Goal: Find contact information: Find contact information

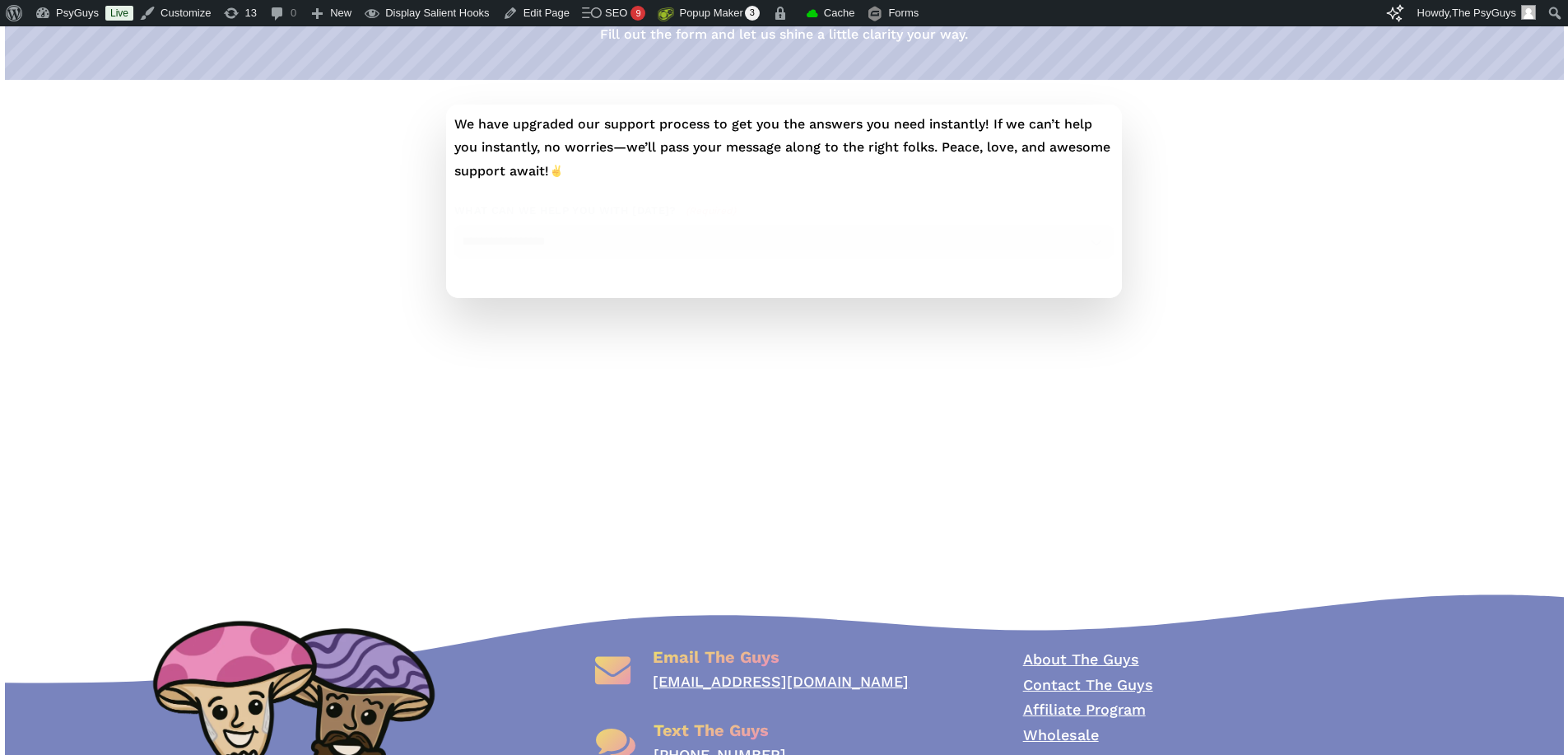
click at [306, 298] on div at bounding box center [348, 201] width 174 height 193
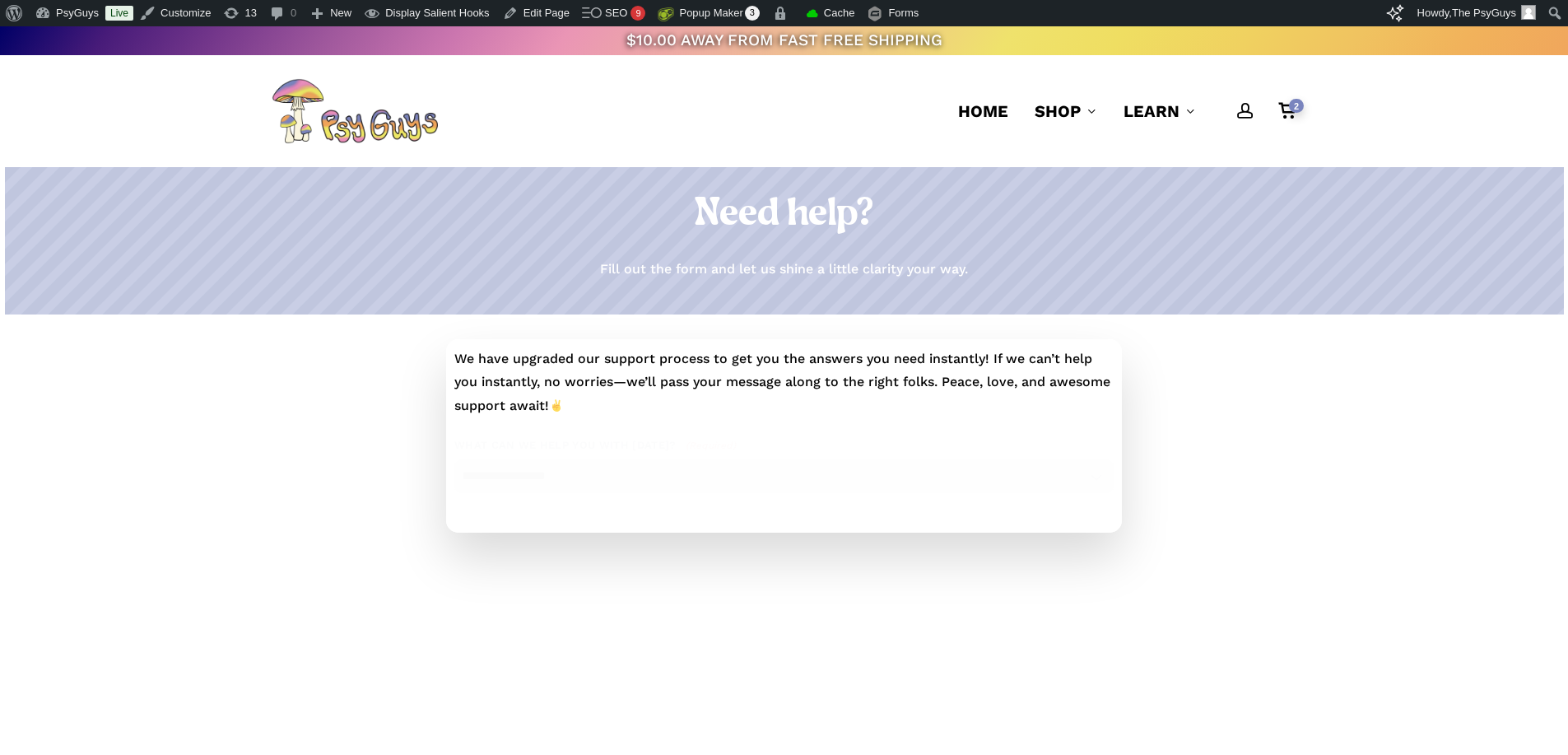
scroll to position [247, 0]
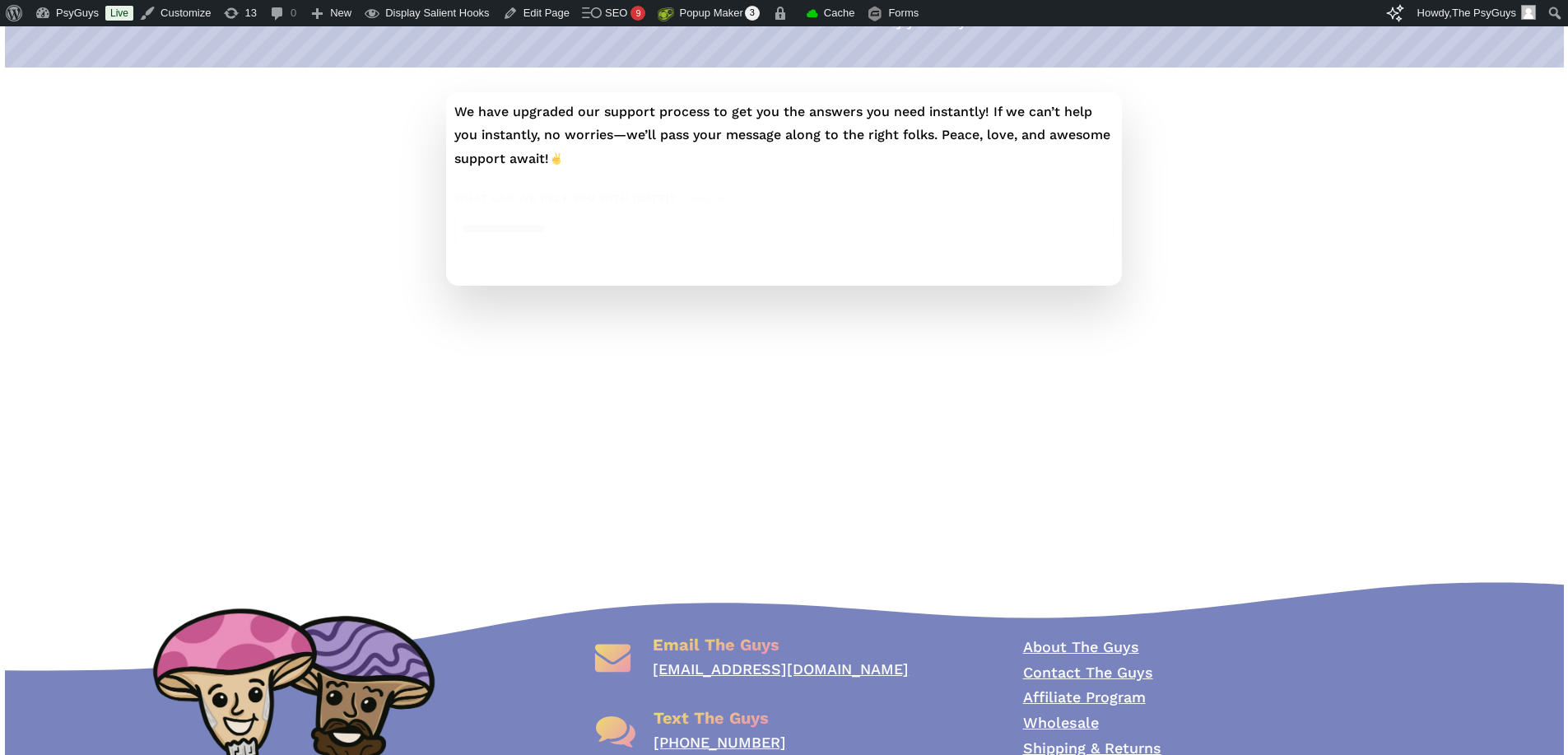
click at [561, 246] on select "**********" at bounding box center [784, 230] width 659 height 34
select select "**********"
click at [474, 233] on select "**********" at bounding box center [784, 230] width 659 height 34
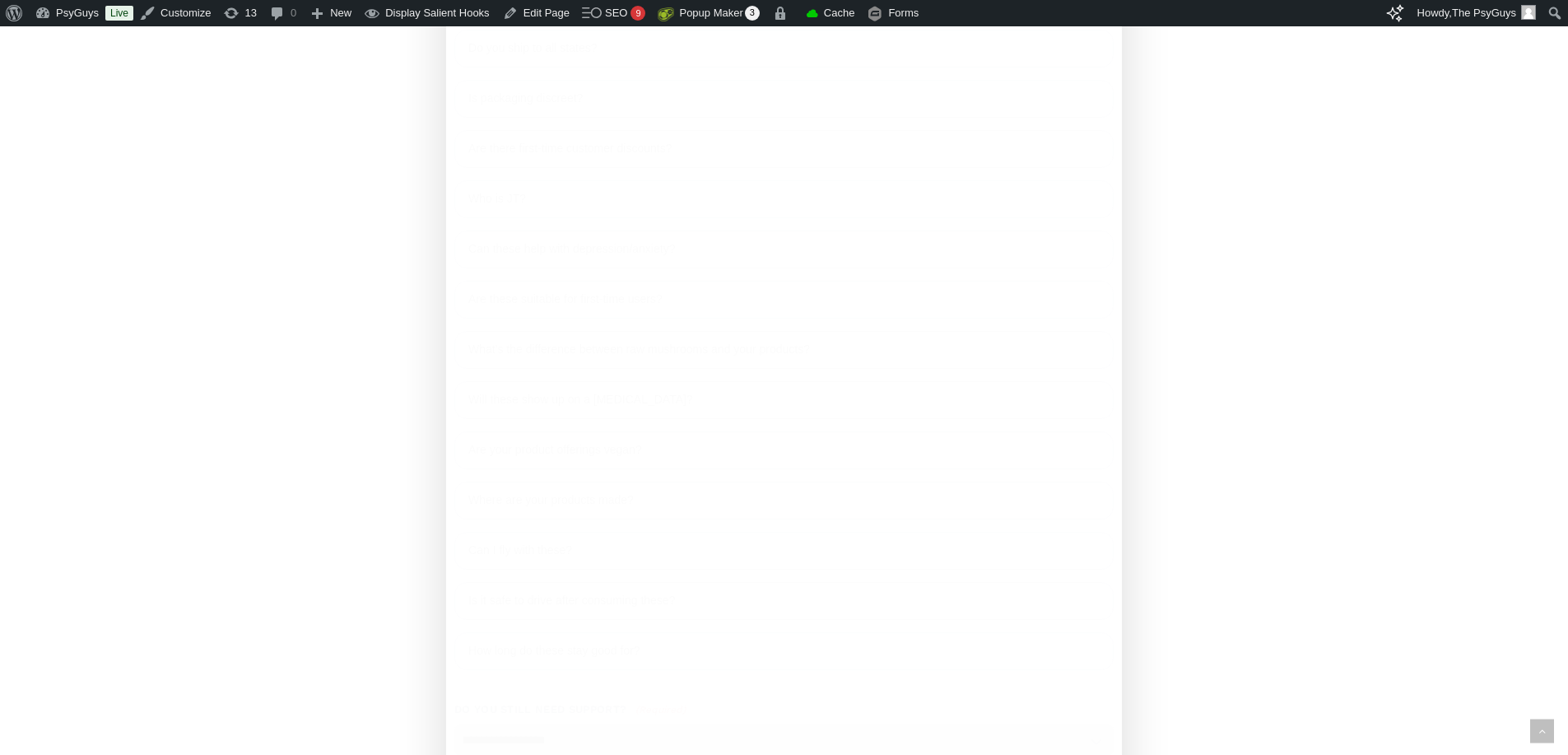
scroll to position [1399, 0]
click at [570, 387] on link "Are there first-time customer discounts?" at bounding box center [784, 368] width 659 height 38
click at [640, 387] on link "Are there first-time customer discounts?" at bounding box center [784, 368] width 659 height 38
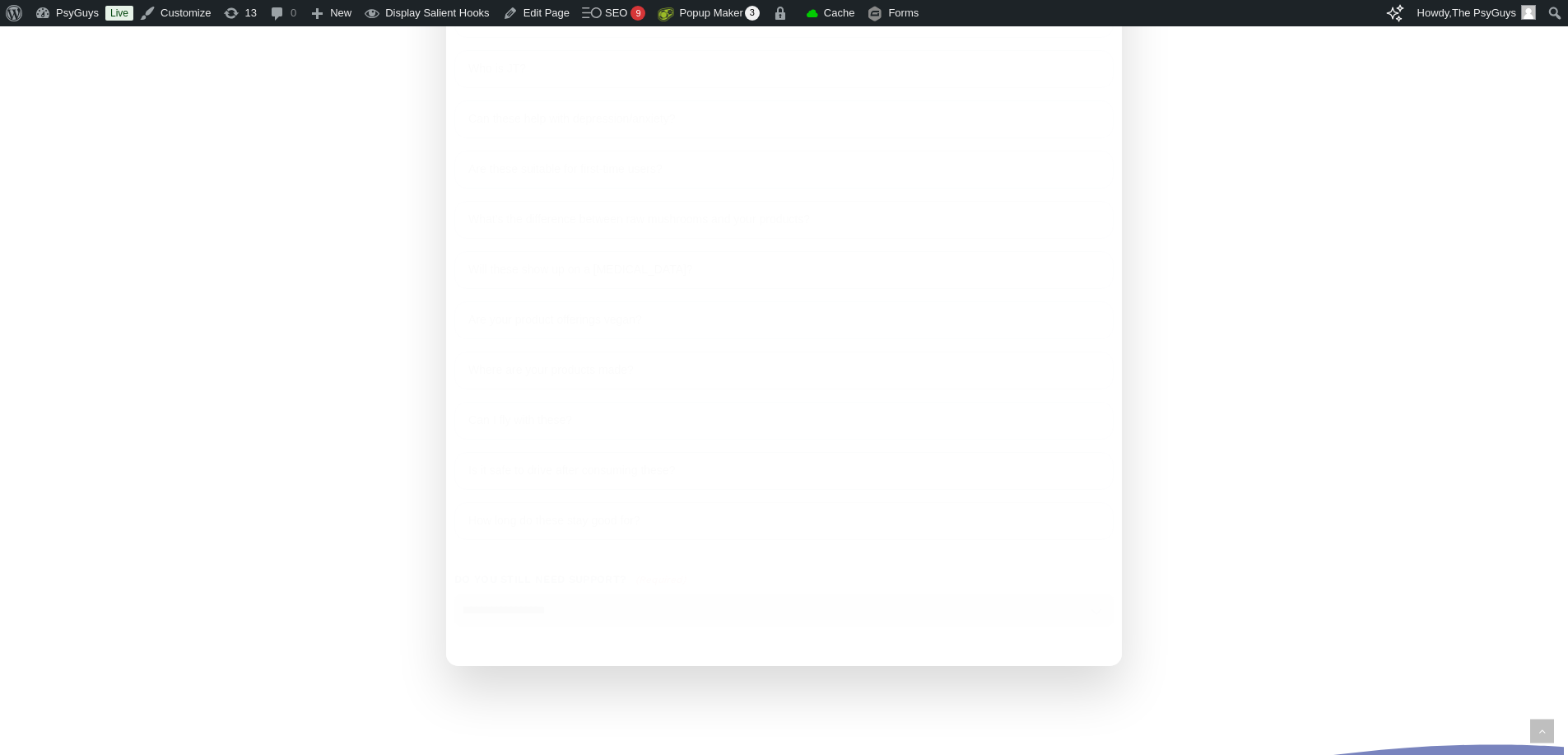
scroll to position [1975, 0]
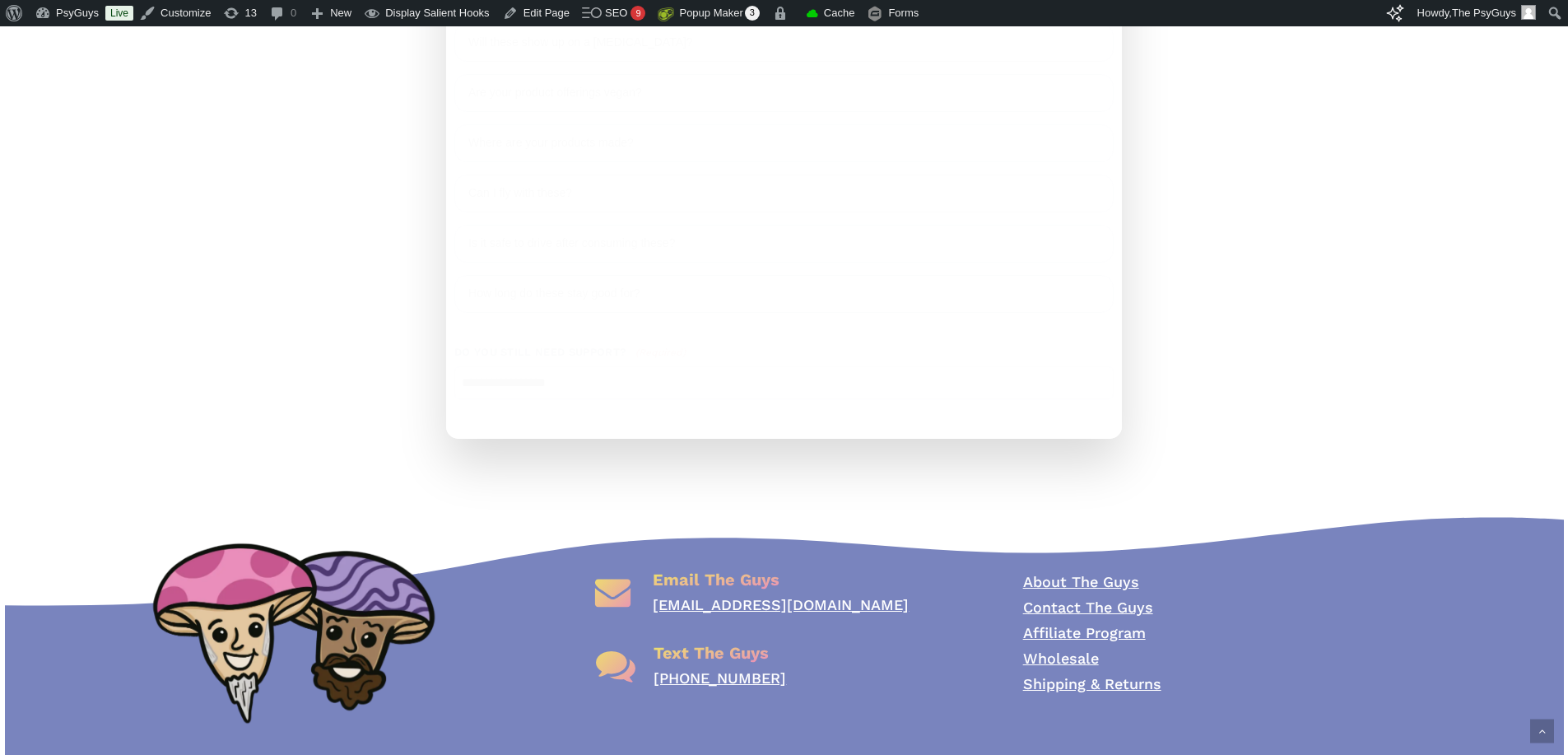
click at [586, 400] on select "**********" at bounding box center [784, 383] width 659 height 34
select select "***"
click at [474, 400] on select "**********" at bounding box center [784, 383] width 659 height 34
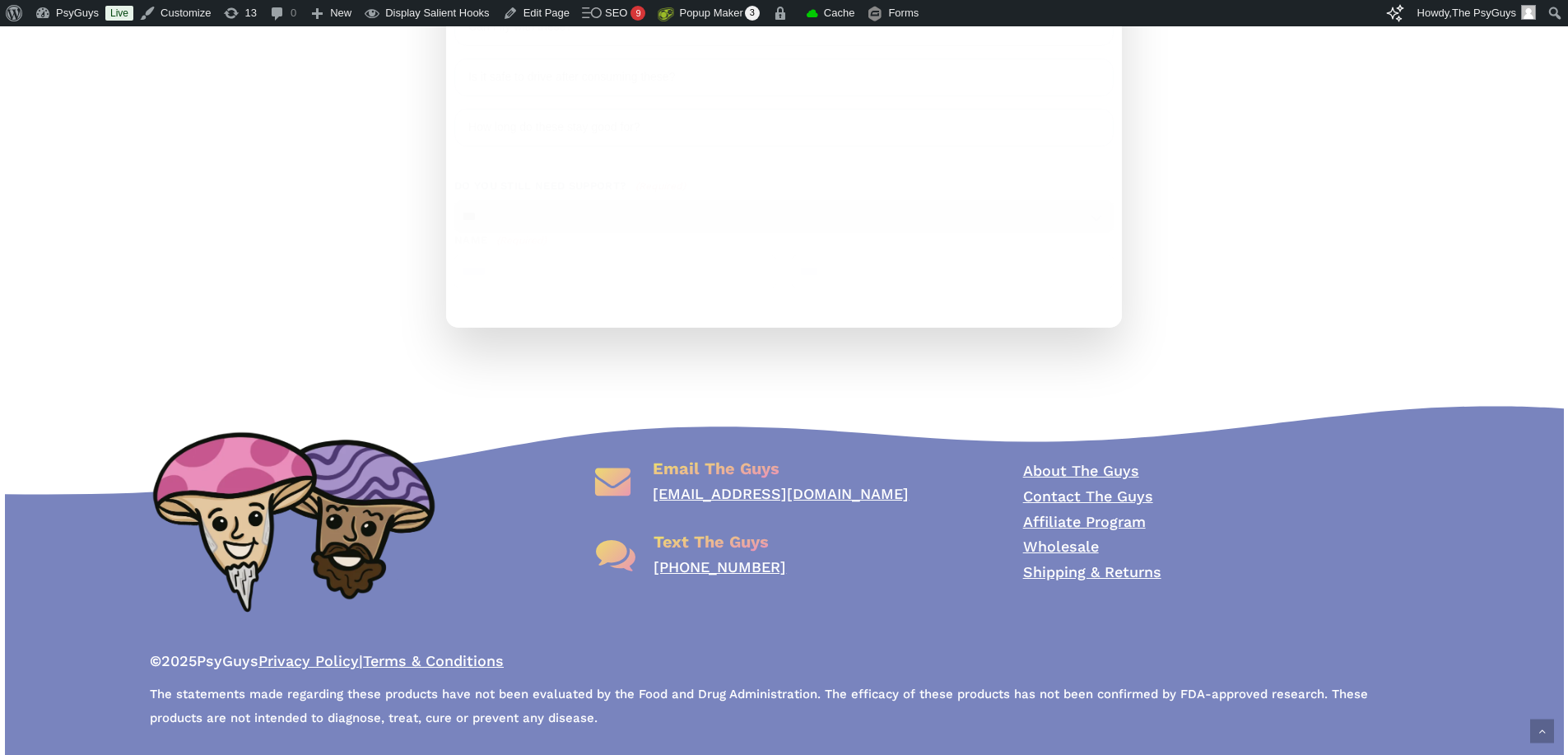
scroll to position [2222, 0]
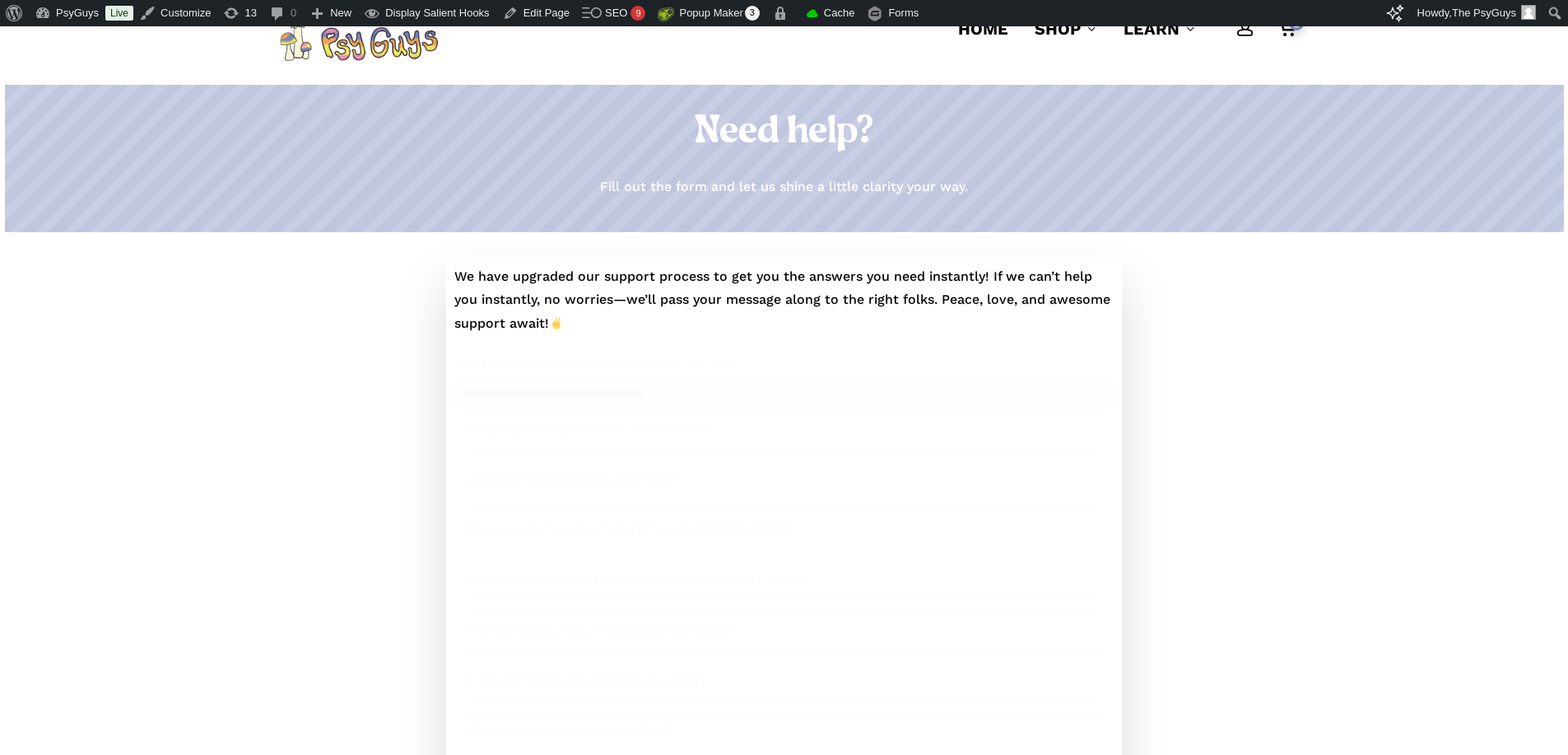
scroll to position [0, 0]
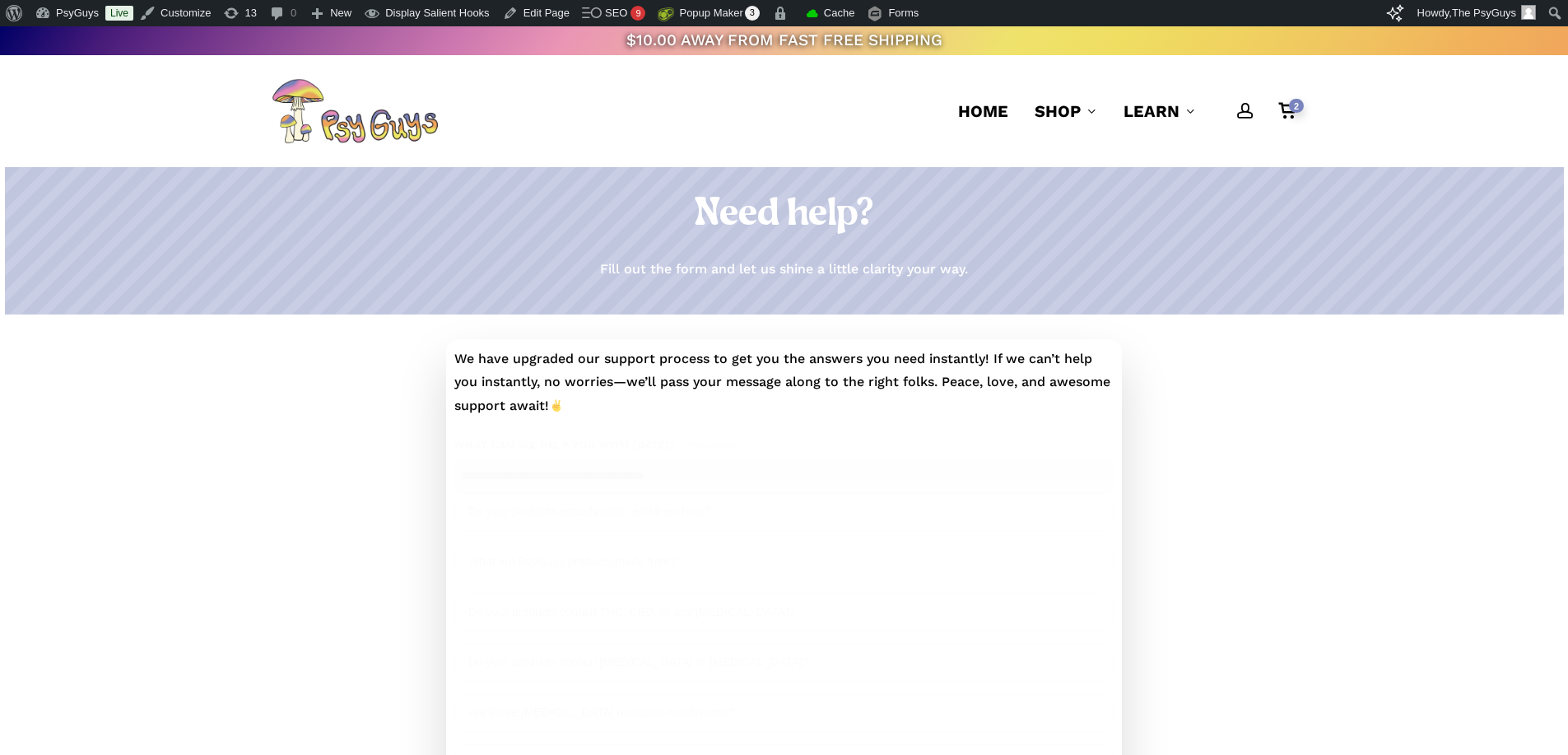
click at [400, 246] on div "Need help? Fill out the form and let us shine a little clarity your way." at bounding box center [784, 241] width 1025 height 98
click at [455, 243] on div "Need help? Fill out the form and let us shine a little clarity your way." at bounding box center [784, 241] width 1025 height 98
drag, startPoint x: 642, startPoint y: 212, endPoint x: 1044, endPoint y: 267, distance: 405.7
click at [1044, 267] on div "Need help? Fill out the form and let us shine a little clarity your way." at bounding box center [784, 241] width 1025 height 98
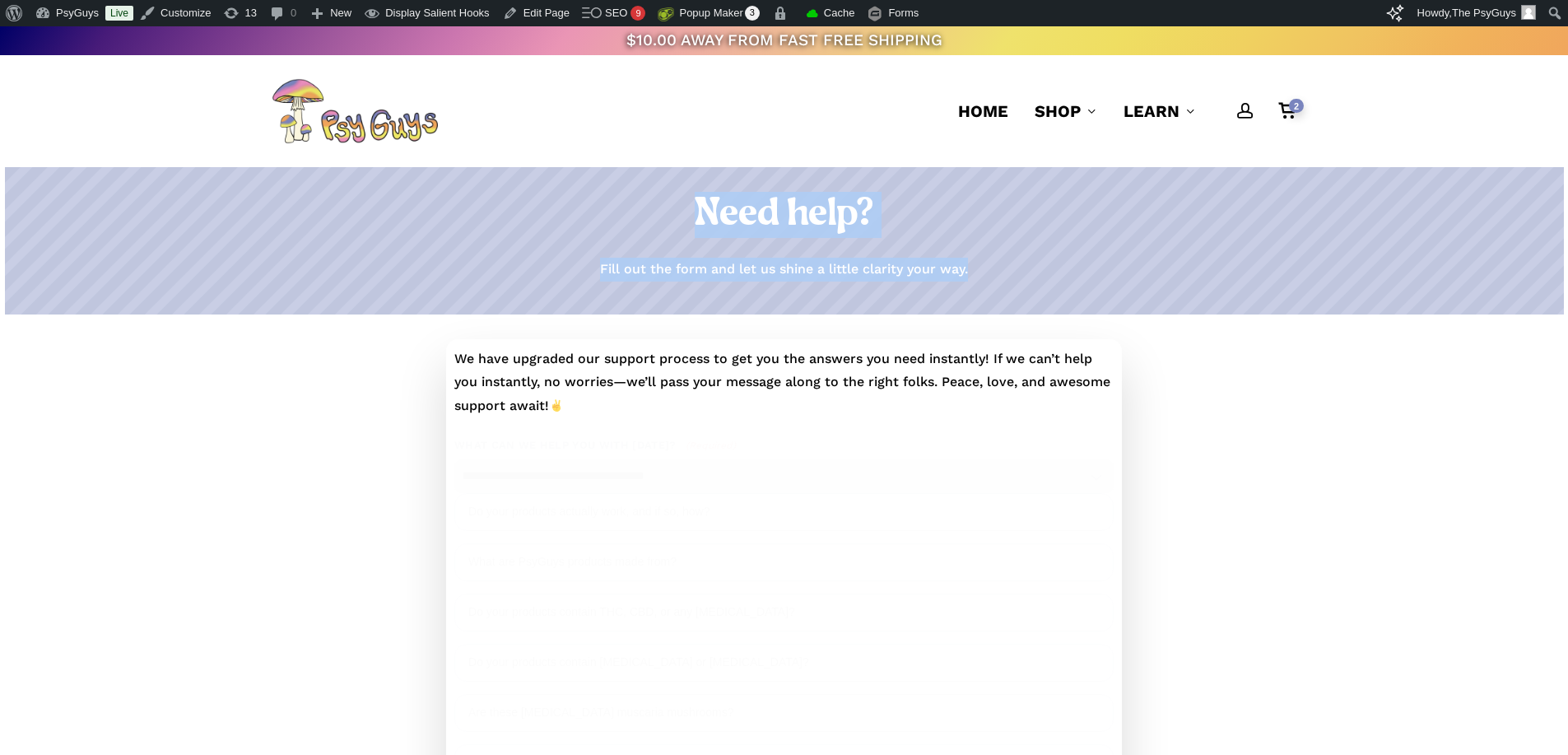
click at [616, 186] on div "Need help? Fill out the form and let us shine a little clarity your way." at bounding box center [784, 241] width 1025 height 148
click at [513, 220] on h1 "Need help?" at bounding box center [784, 215] width 1025 height 46
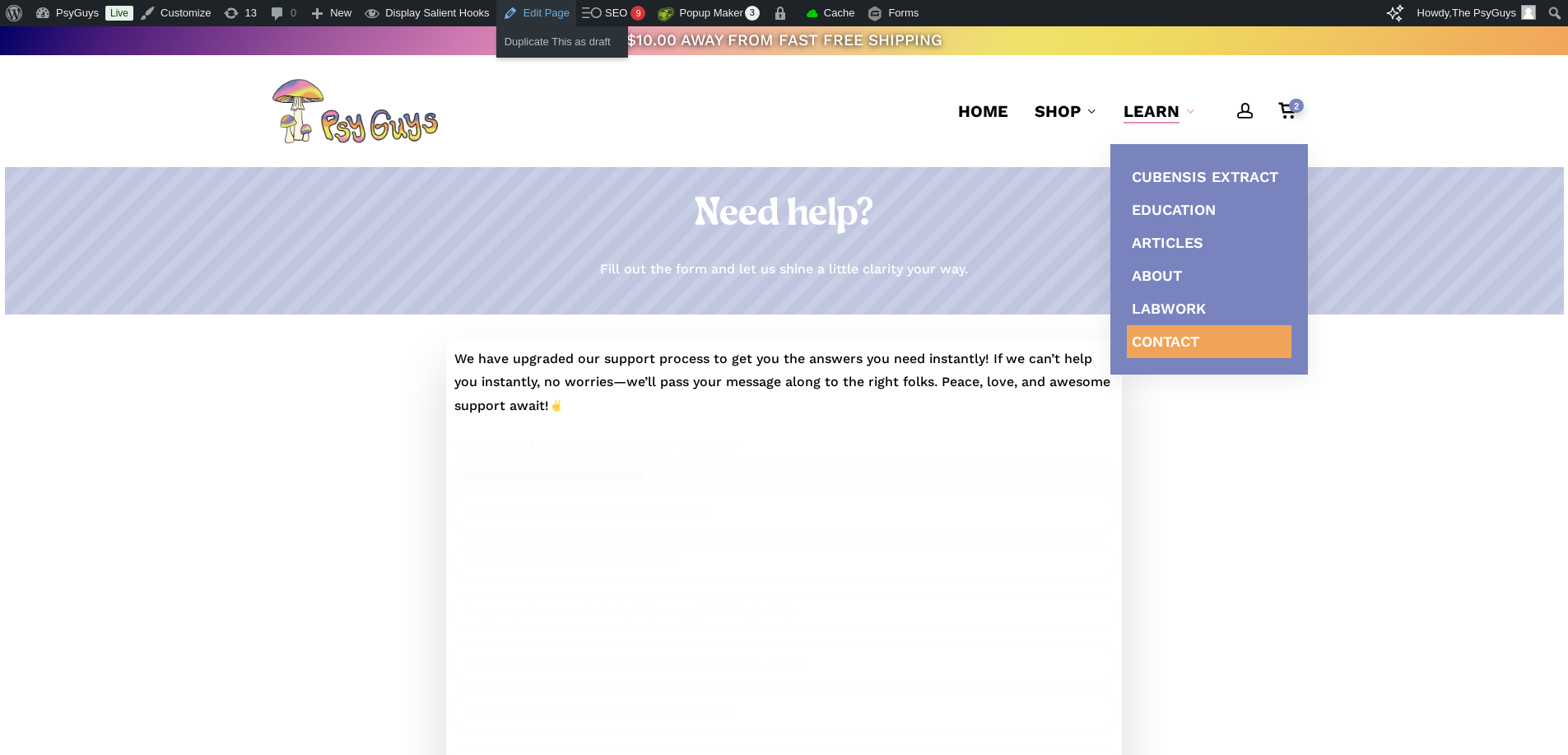
click at [527, 11] on link "Edit Page" at bounding box center [535, 13] width 79 height 26
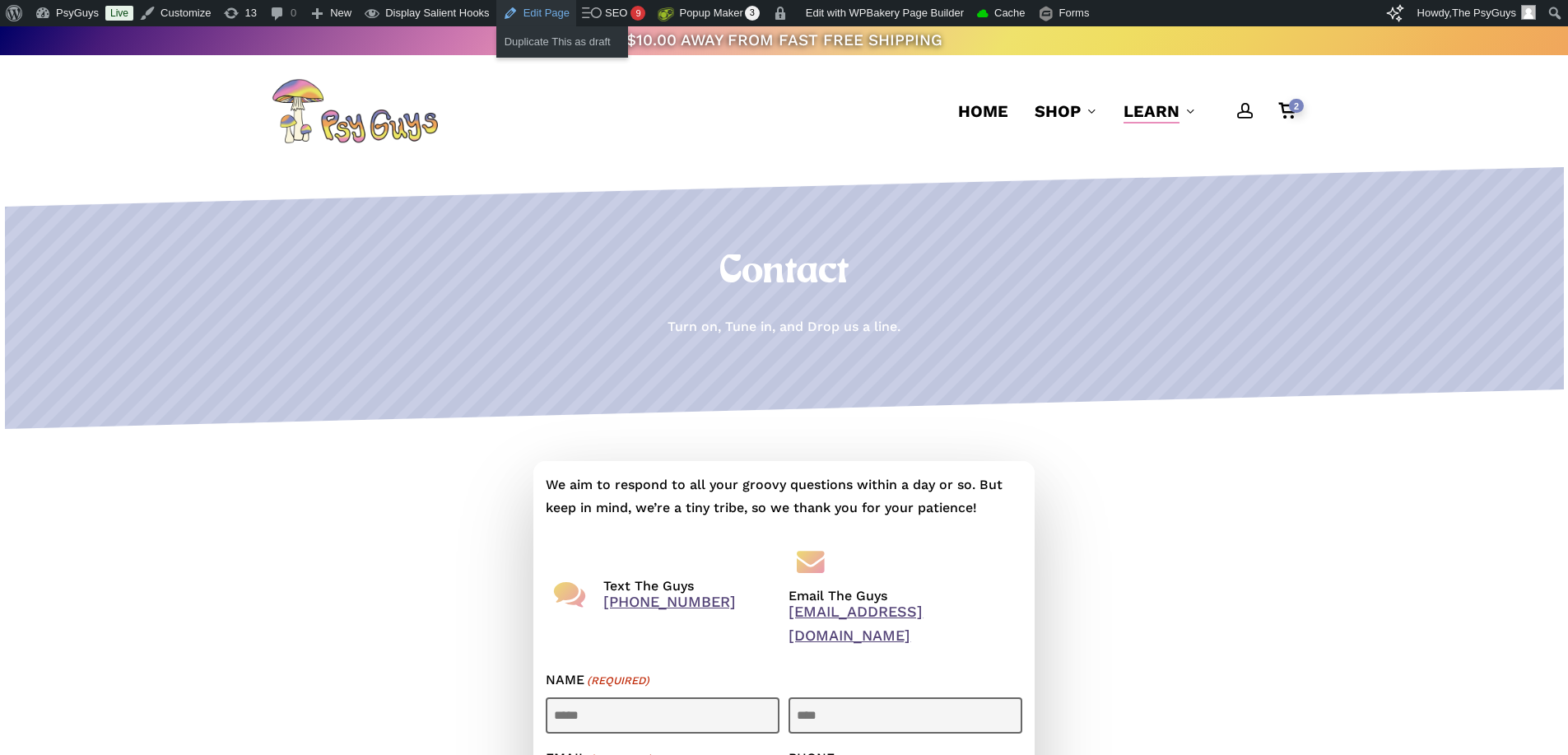
click at [527, 10] on link "Edit Page" at bounding box center [535, 13] width 79 height 26
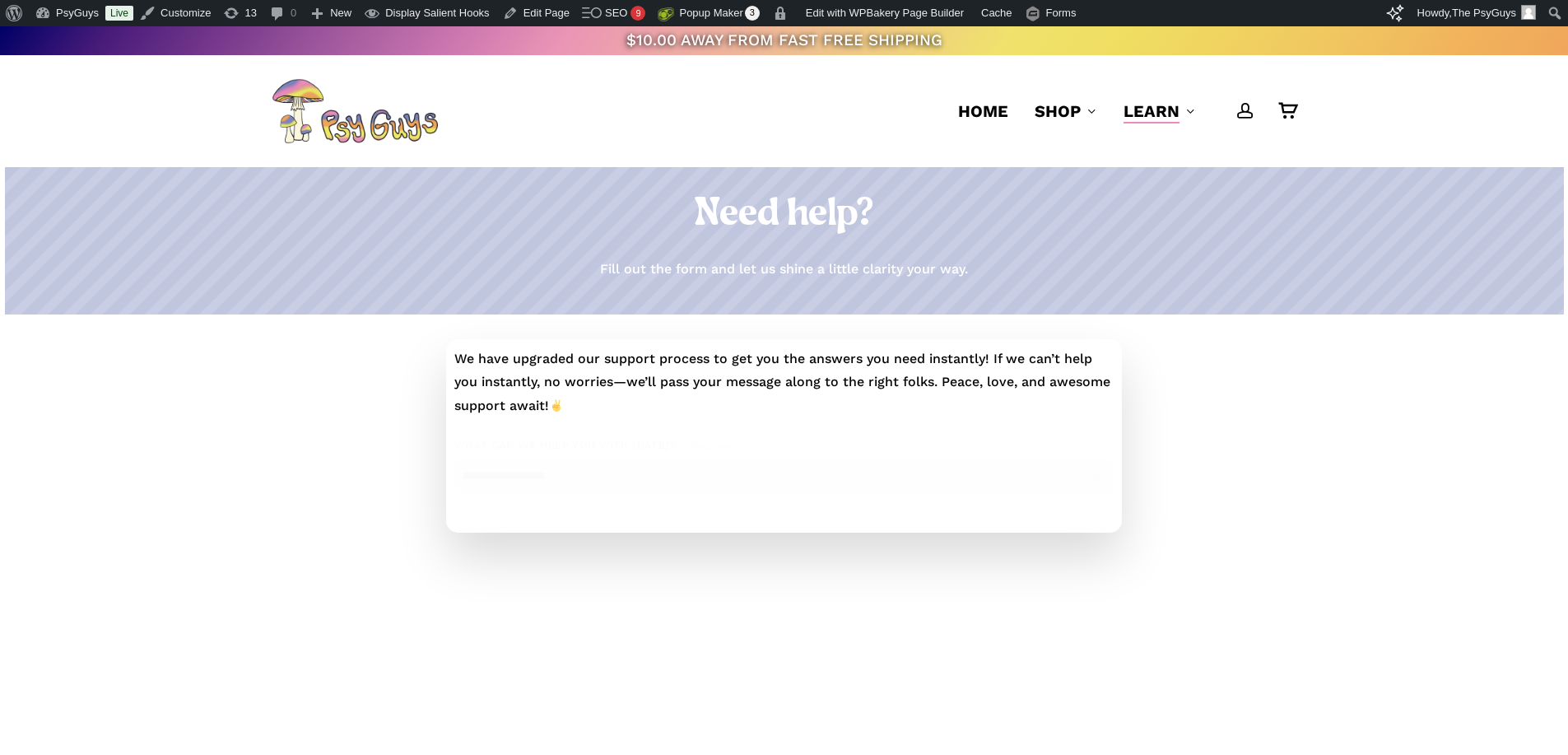
click at [581, 257] on div "Need help? Fill out the form and let us shine a little clarity your way." at bounding box center [784, 241] width 1025 height 98
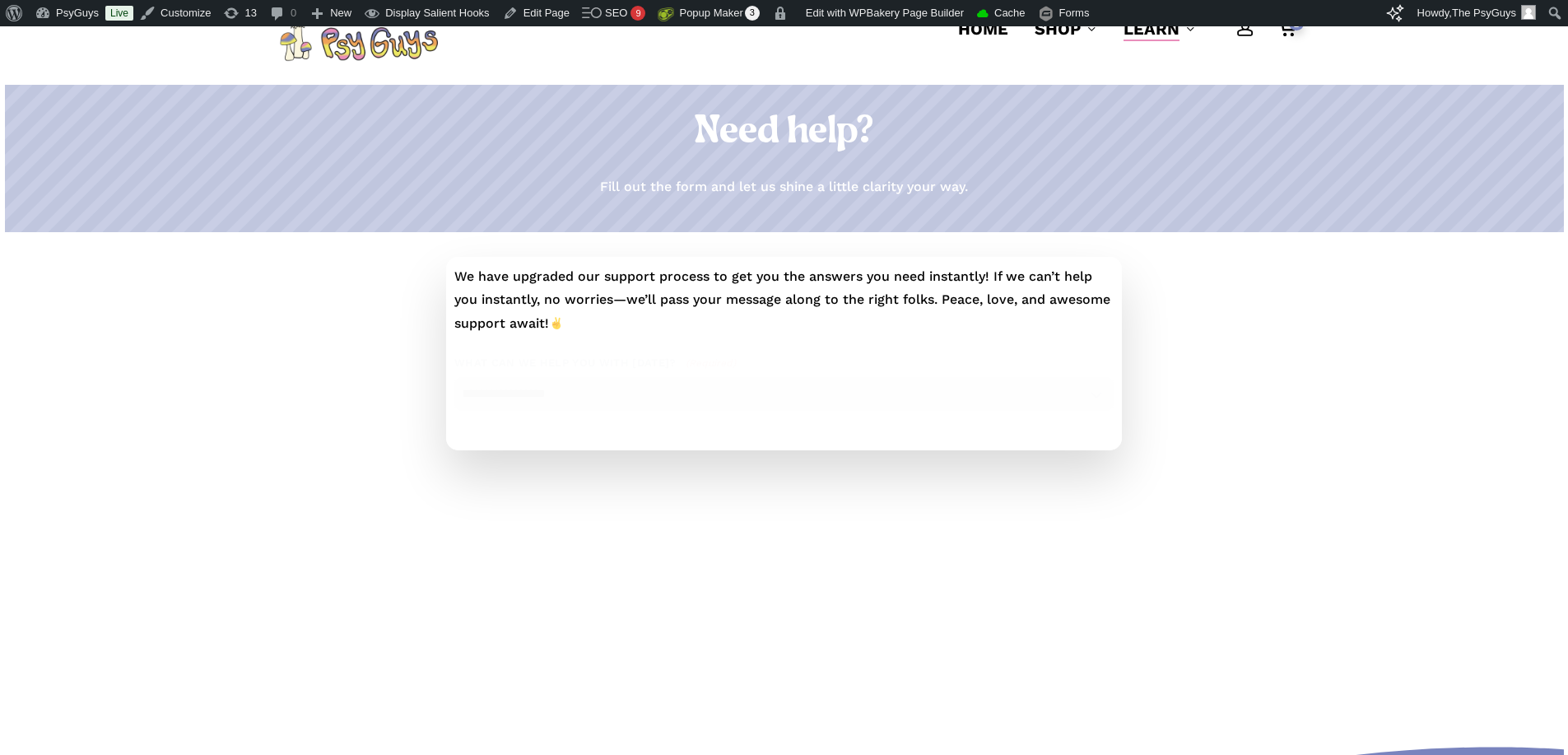
click at [736, 279] on p "We have upgraded our support process to get you the answers you need instantly!…" at bounding box center [784, 300] width 659 height 71
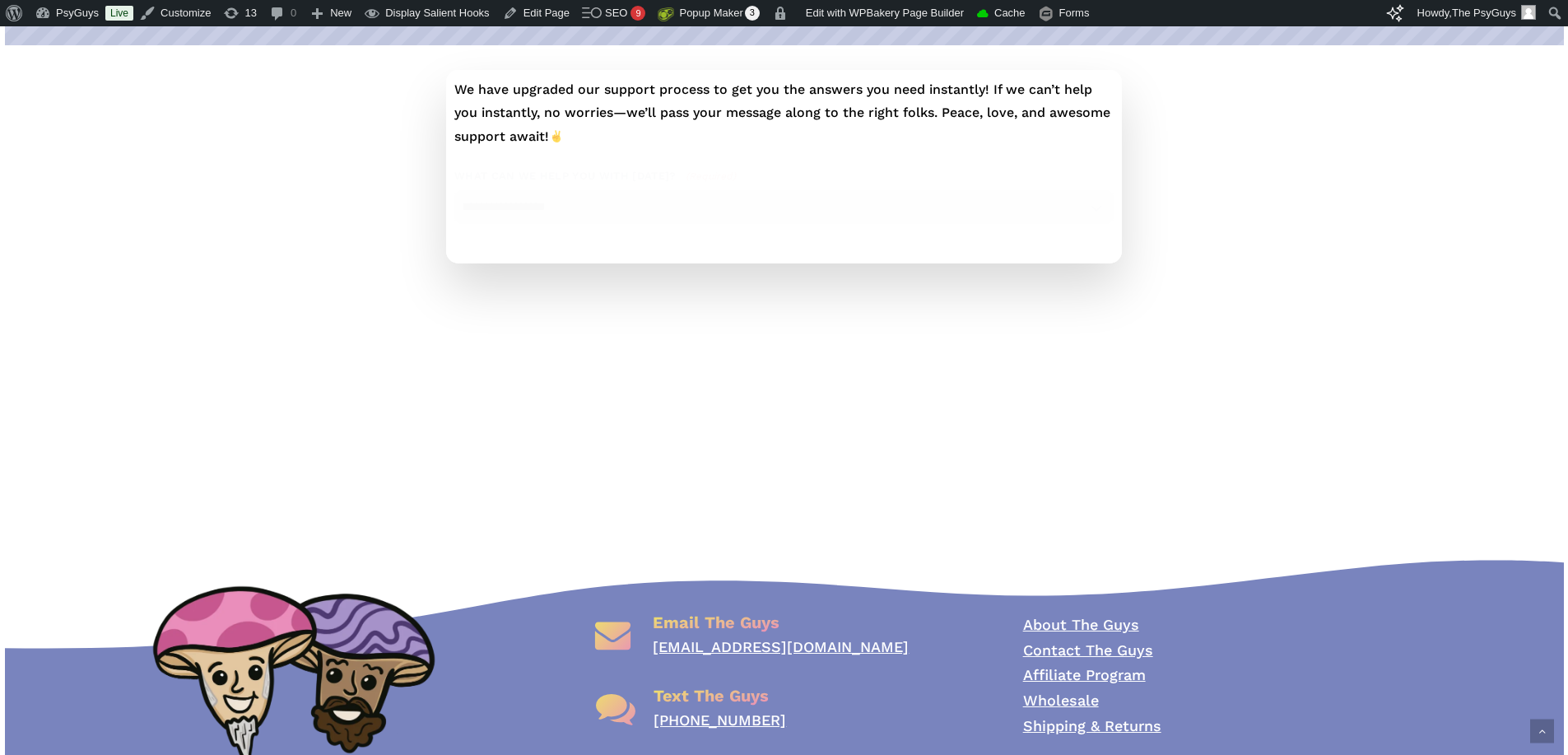
scroll to position [422, 0]
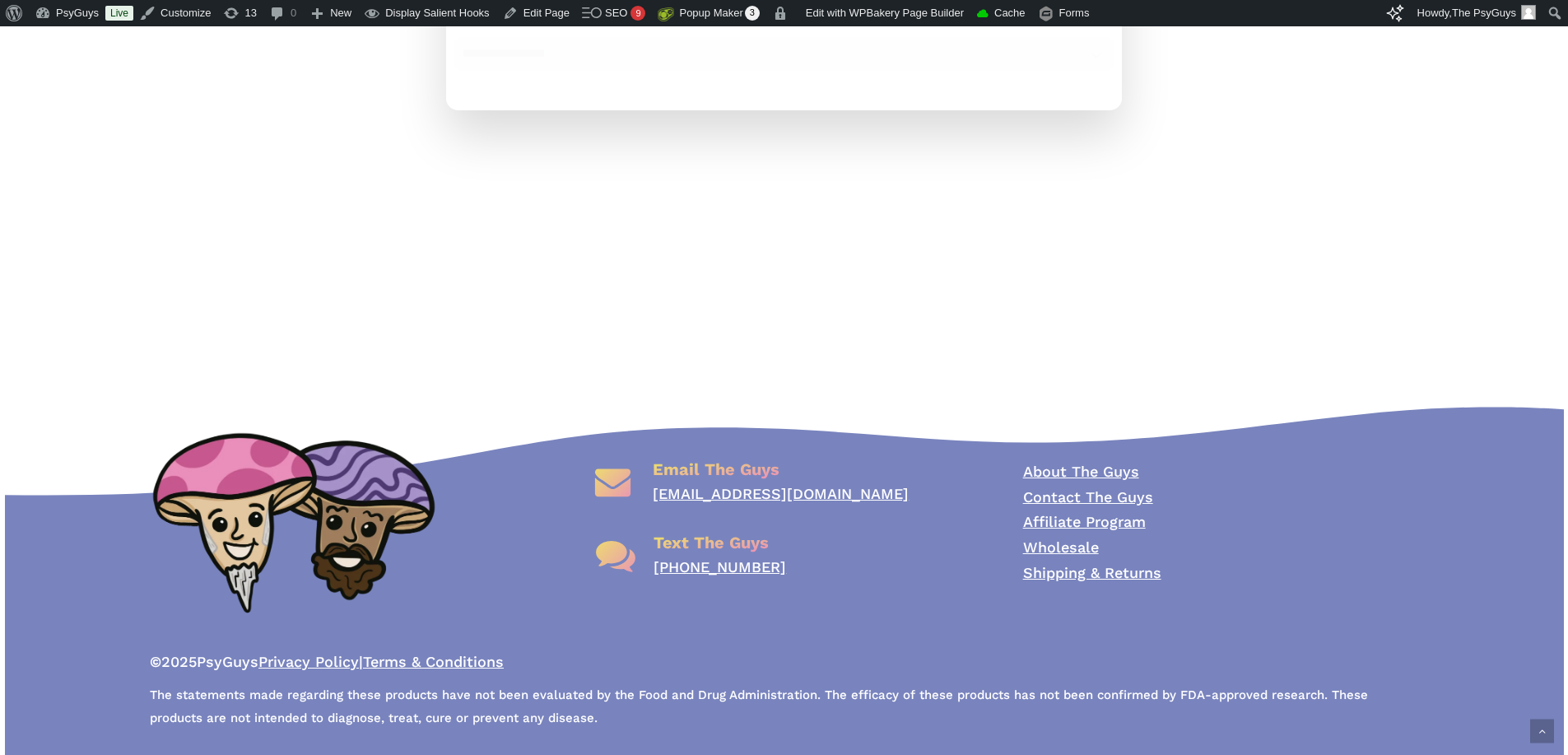
click at [1356, 527] on p "About The Guys Contact The Guys Affiliate Program Wholesale Shipping & Returns" at bounding box center [1220, 523] width 395 height 126
click at [787, 546] on div "Support Center I Need Help!" at bounding box center [783, 553] width 395 height 195
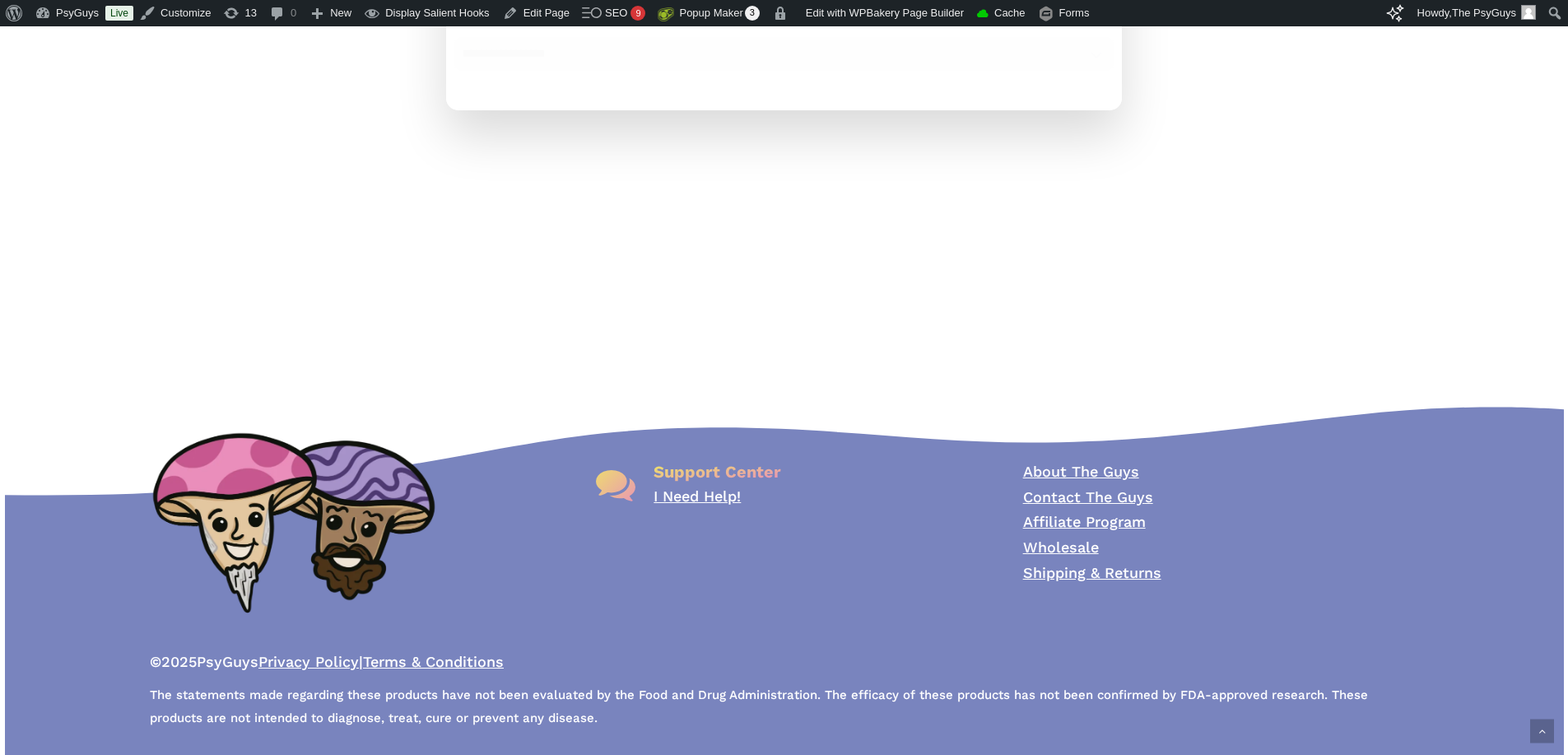
click at [724, 590] on div "Support Center I Need Help!" at bounding box center [783, 553] width 395 height 195
click at [504, 413] on icon at bounding box center [783, 448] width 1560 height 96
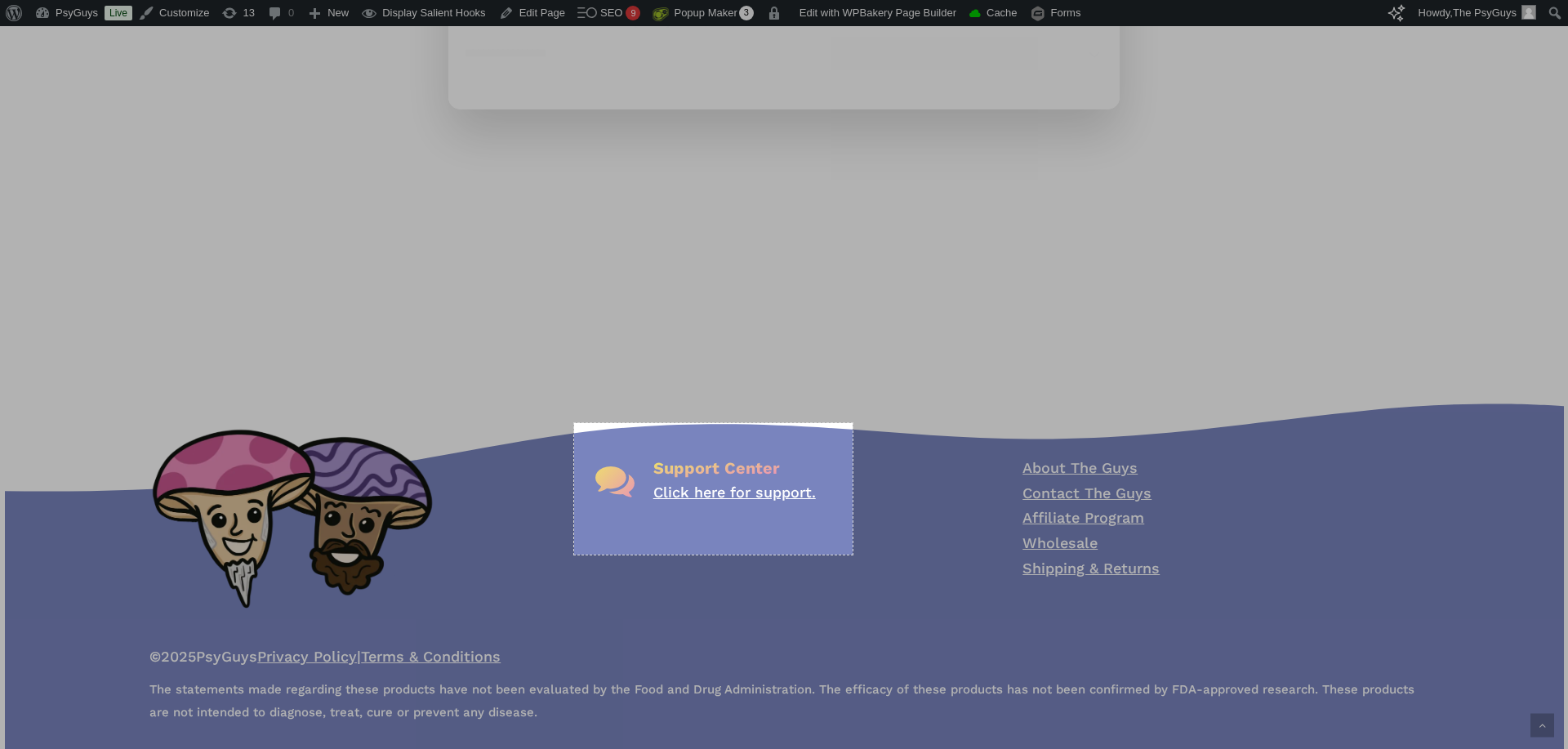
drag, startPoint x: 575, startPoint y: 423, endPoint x: 853, endPoint y: 554, distance: 307.3
click at [853, 554] on div "341 X 161" at bounding box center [784, 165] width 1568 height 1168
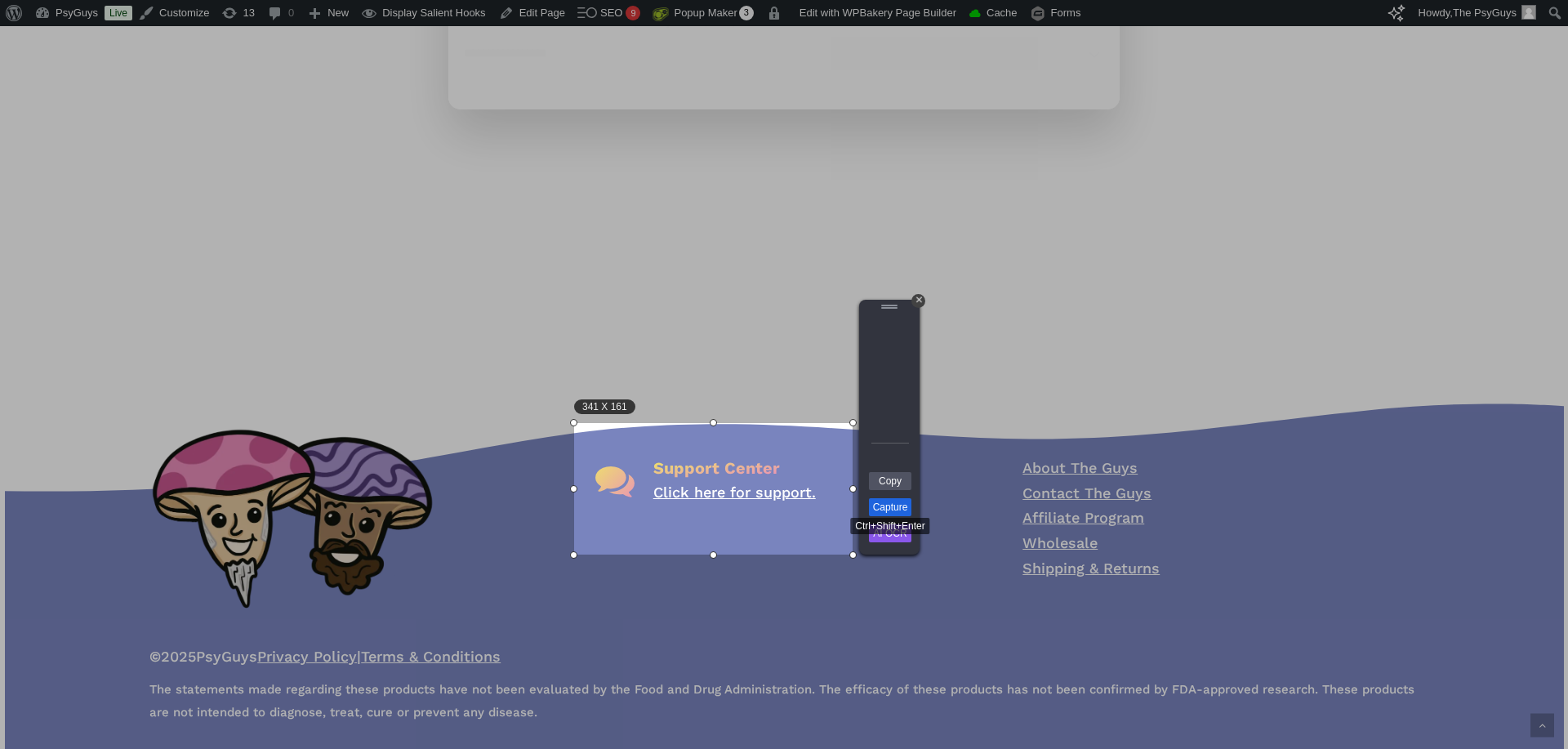
click at [886, 507] on link "Capture" at bounding box center [890, 507] width 42 height 18
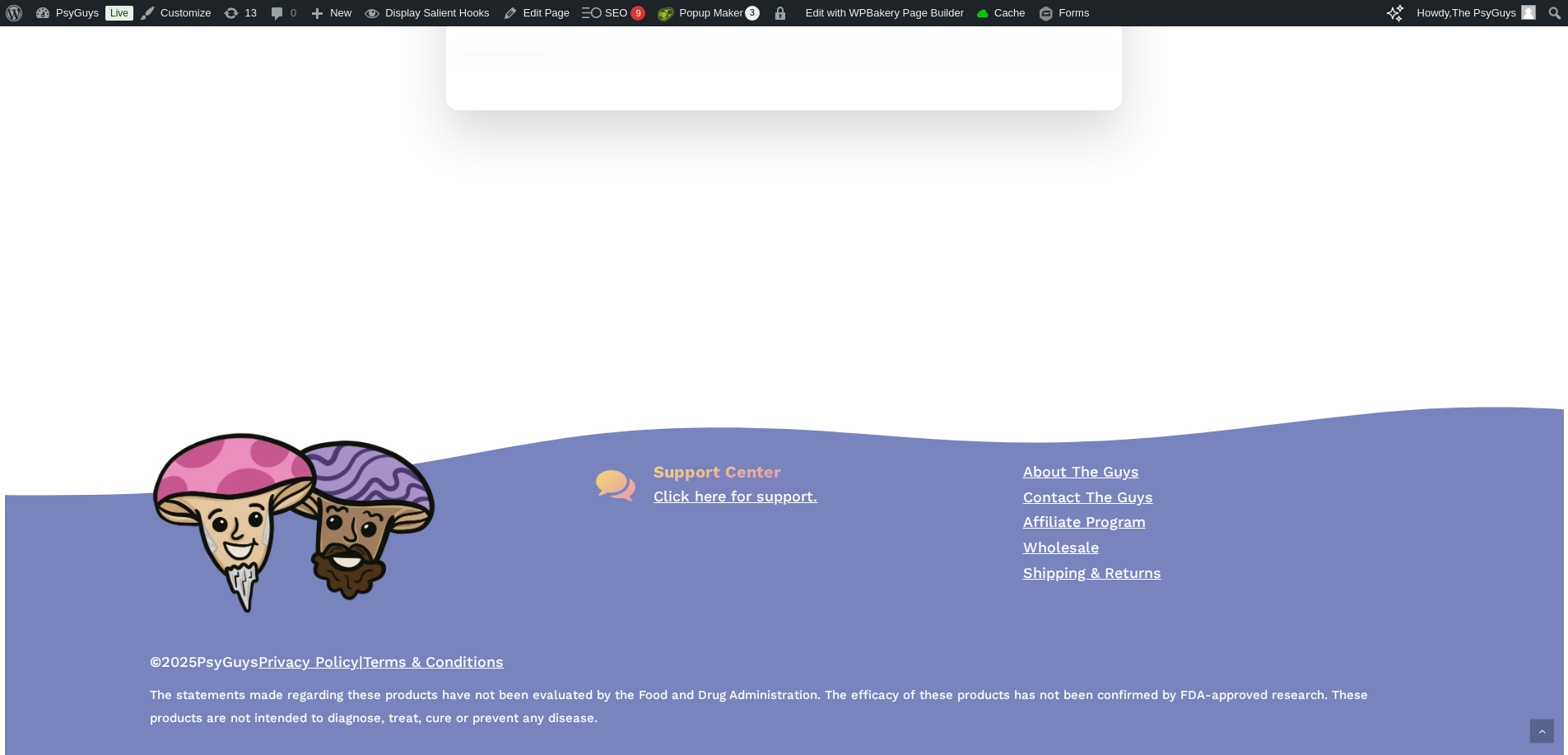
click at [354, 370] on div at bounding box center [784, 372] width 1025 height 20
click at [892, 512] on div "Need Assistance? Get help now →" at bounding box center [783, 484] width 395 height 59
click at [845, 561] on div "Need Assistance? Get help now →" at bounding box center [783, 553] width 395 height 195
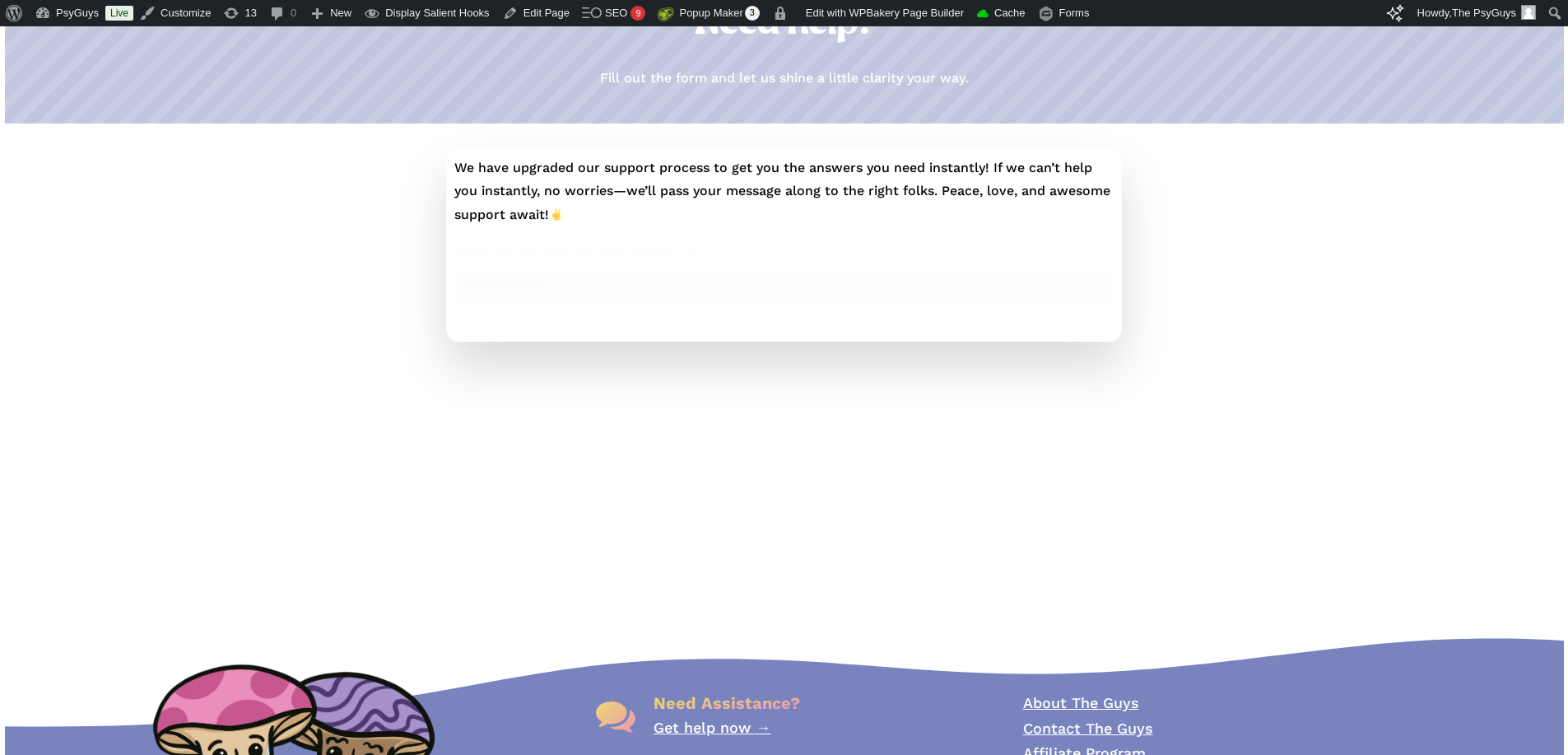
scroll to position [11, 0]
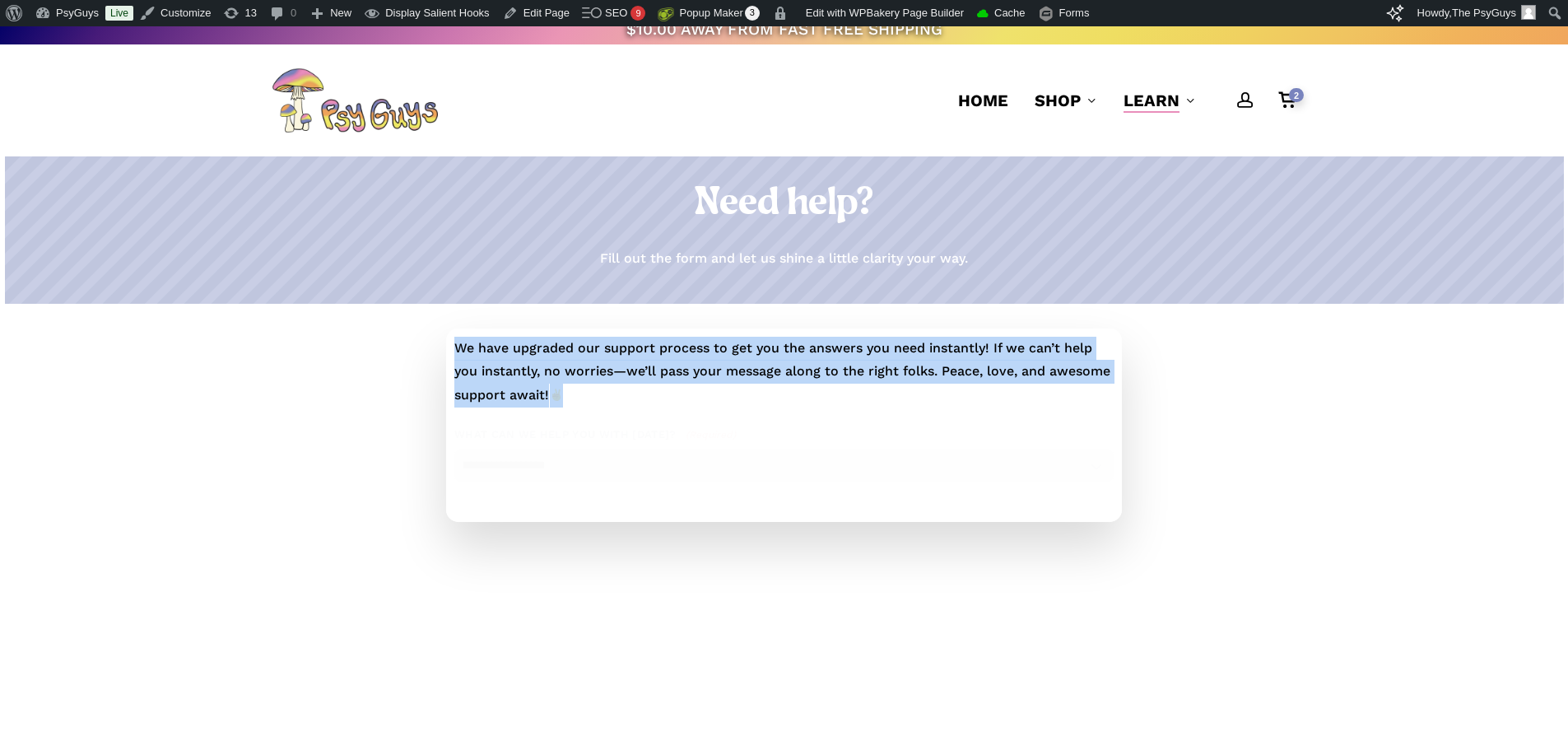
drag, startPoint x: 579, startPoint y: 394, endPoint x: 457, endPoint y: 347, distance: 130.7
click at [457, 347] on p "We have upgraded our support process to get you the answers you need instantly!…" at bounding box center [784, 372] width 659 height 71
copy p "We have upgraded our support process to get you the answers you need instantly!…"
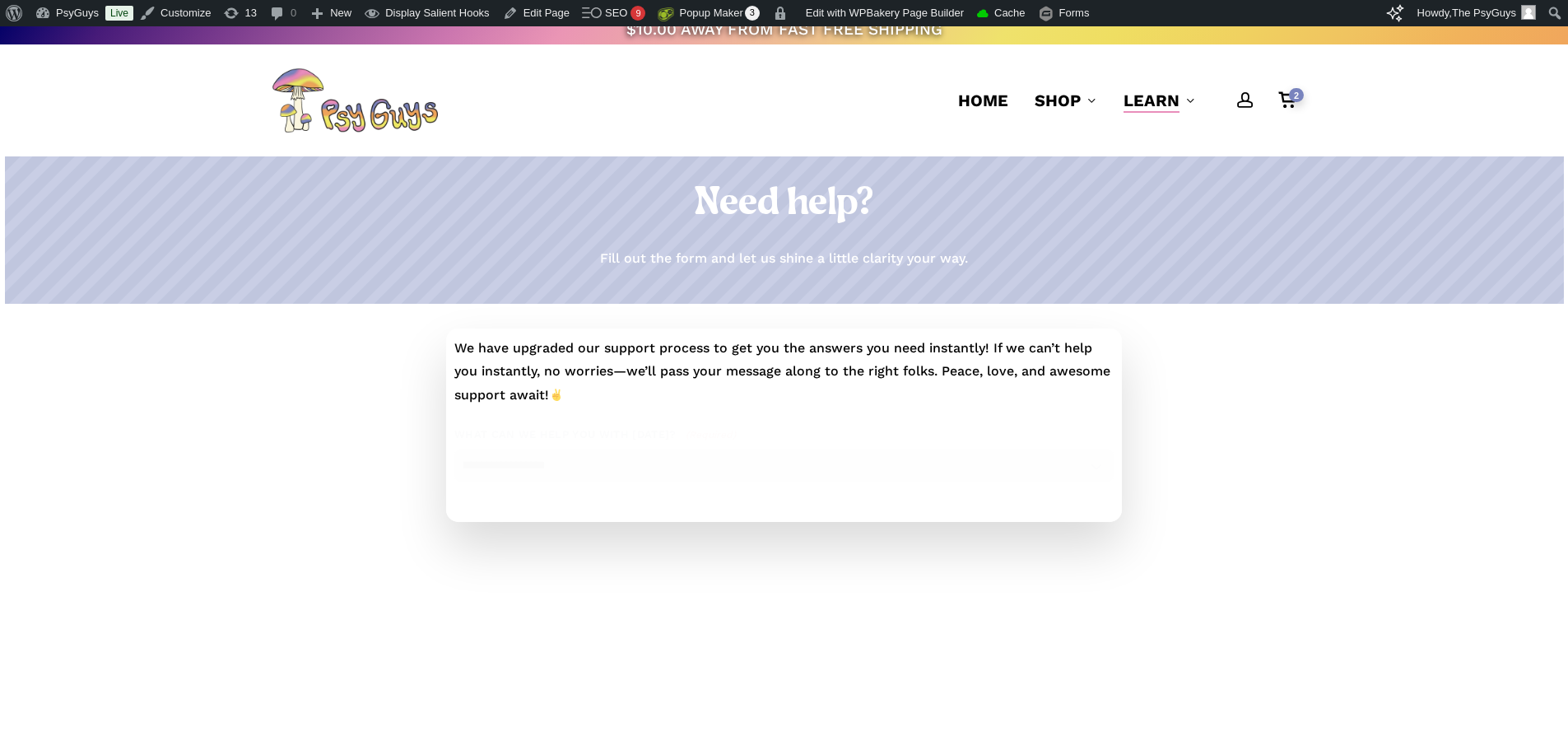
click at [301, 366] on div at bounding box center [348, 425] width 174 height 193
click at [377, 390] on div at bounding box center [348, 425] width 174 height 193
drag, startPoint x: 302, startPoint y: 557, endPoint x: 505, endPoint y: 193, distance: 416.8
click at [302, 522] on div at bounding box center [348, 425] width 174 height 193
drag, startPoint x: 270, startPoint y: 562, endPoint x: 284, endPoint y: 645, distance: 84.2
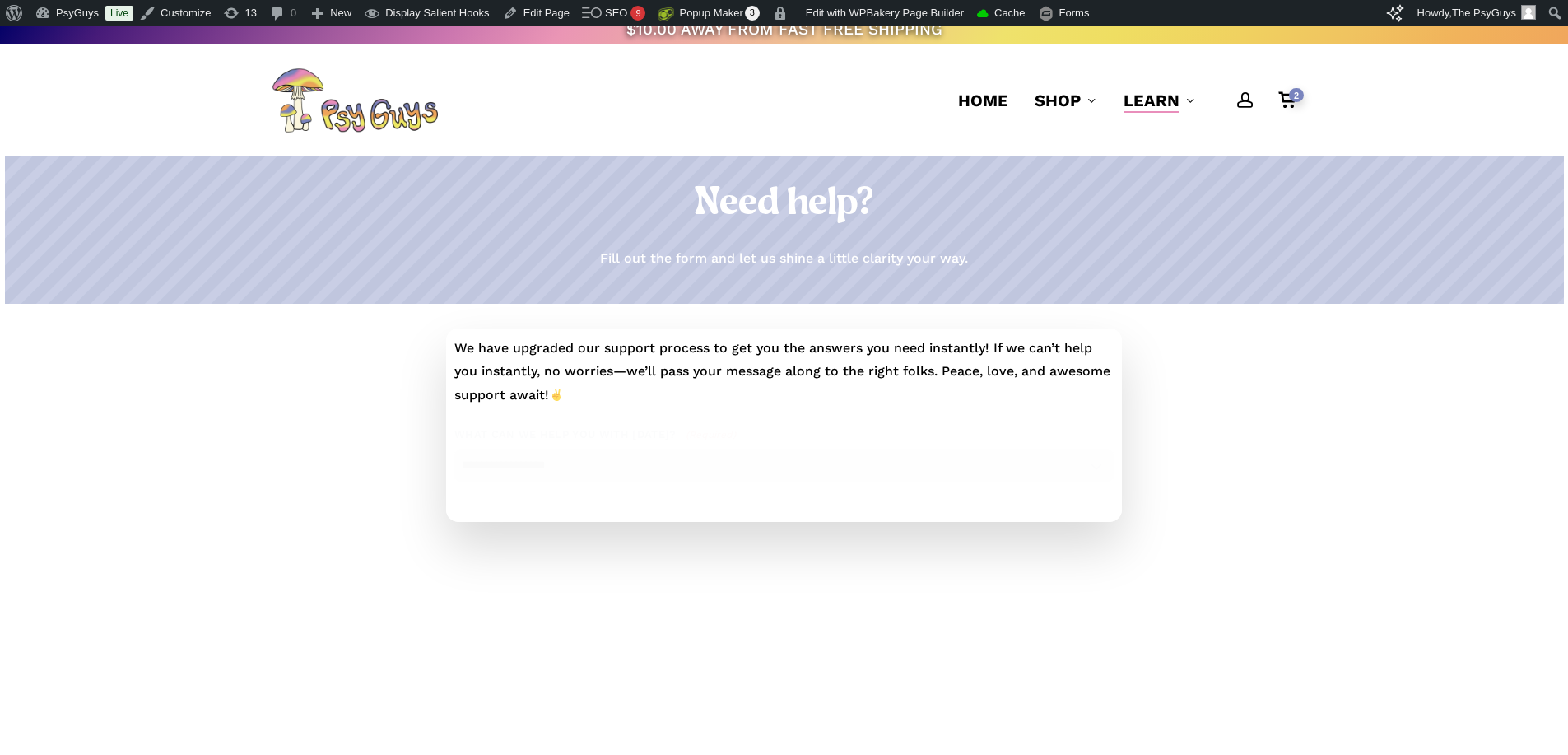
click at [270, 522] on div at bounding box center [348, 425] width 174 height 193
drag, startPoint x: 323, startPoint y: 399, endPoint x: 320, endPoint y: 417, distance: 18.2
click at [323, 399] on div at bounding box center [348, 425] width 174 height 193
click at [280, 505] on div at bounding box center [348, 425] width 174 height 193
click at [996, 38] on link "Purge whole cache" at bounding box center [1050, 42] width 161 height 21
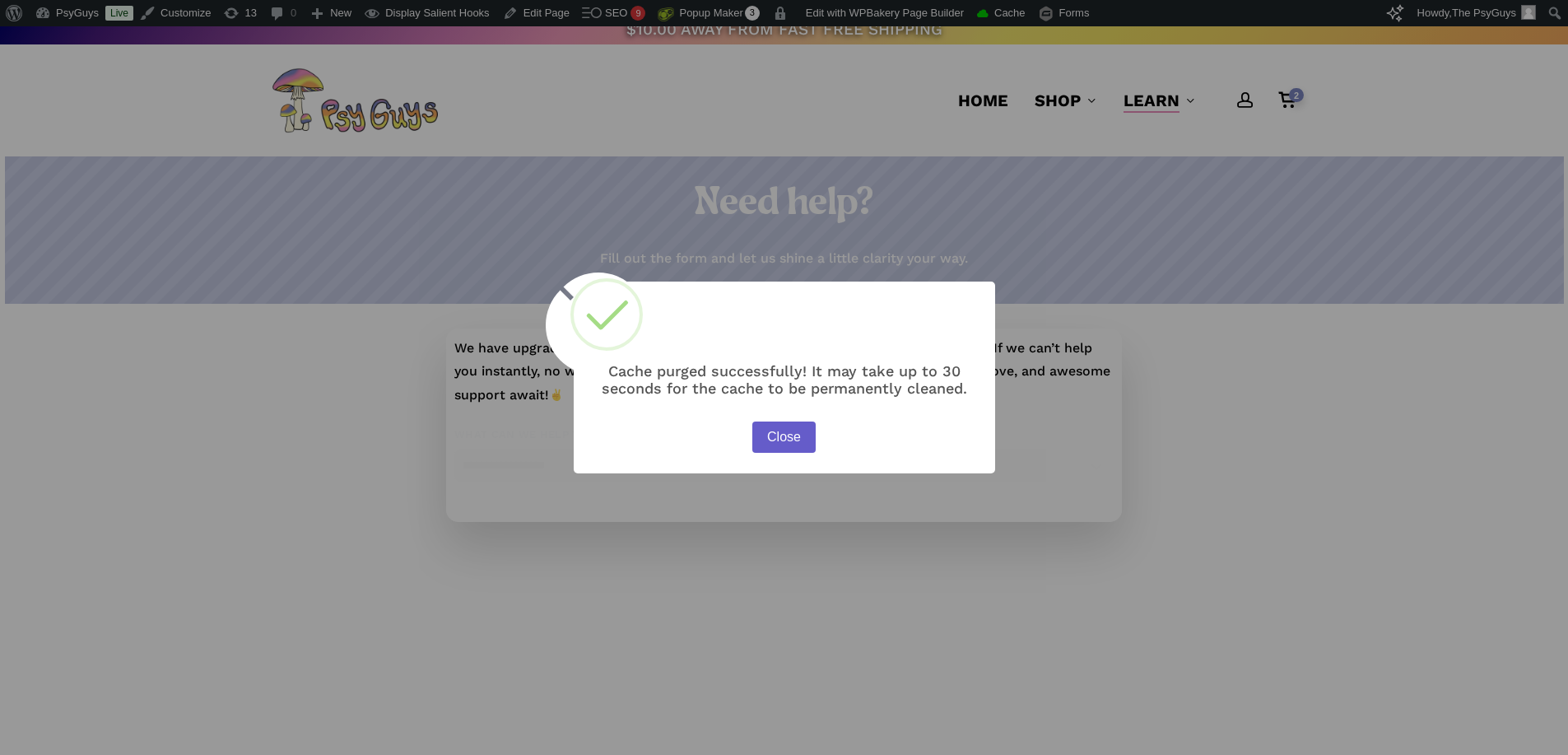
click at [799, 429] on button "Close" at bounding box center [783, 436] width 62 height 32
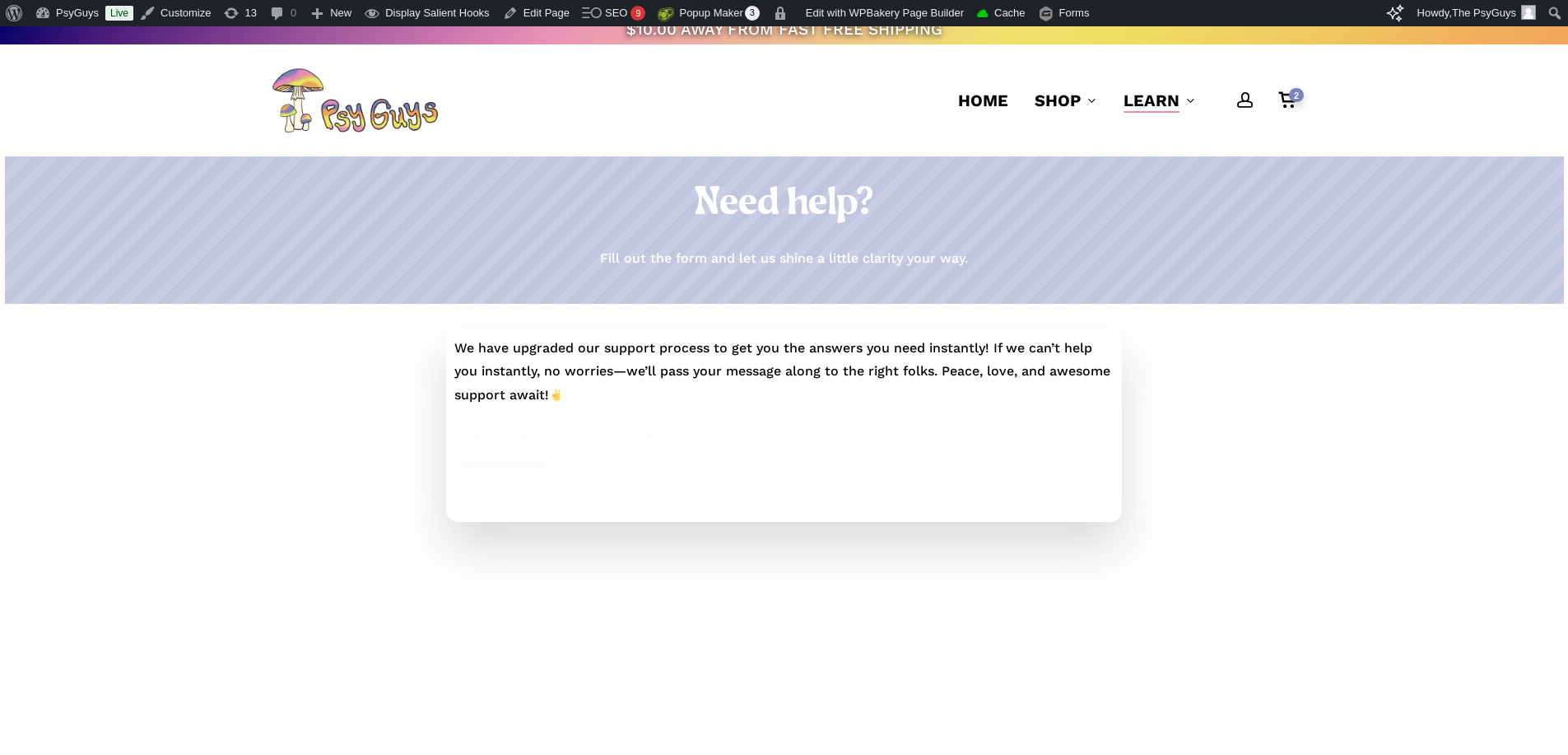
click at [363, 391] on div at bounding box center [348, 425] width 174 height 193
click at [1238, 377] on div at bounding box center [1220, 425] width 174 height 193
click at [312, 442] on div at bounding box center [348, 425] width 174 height 193
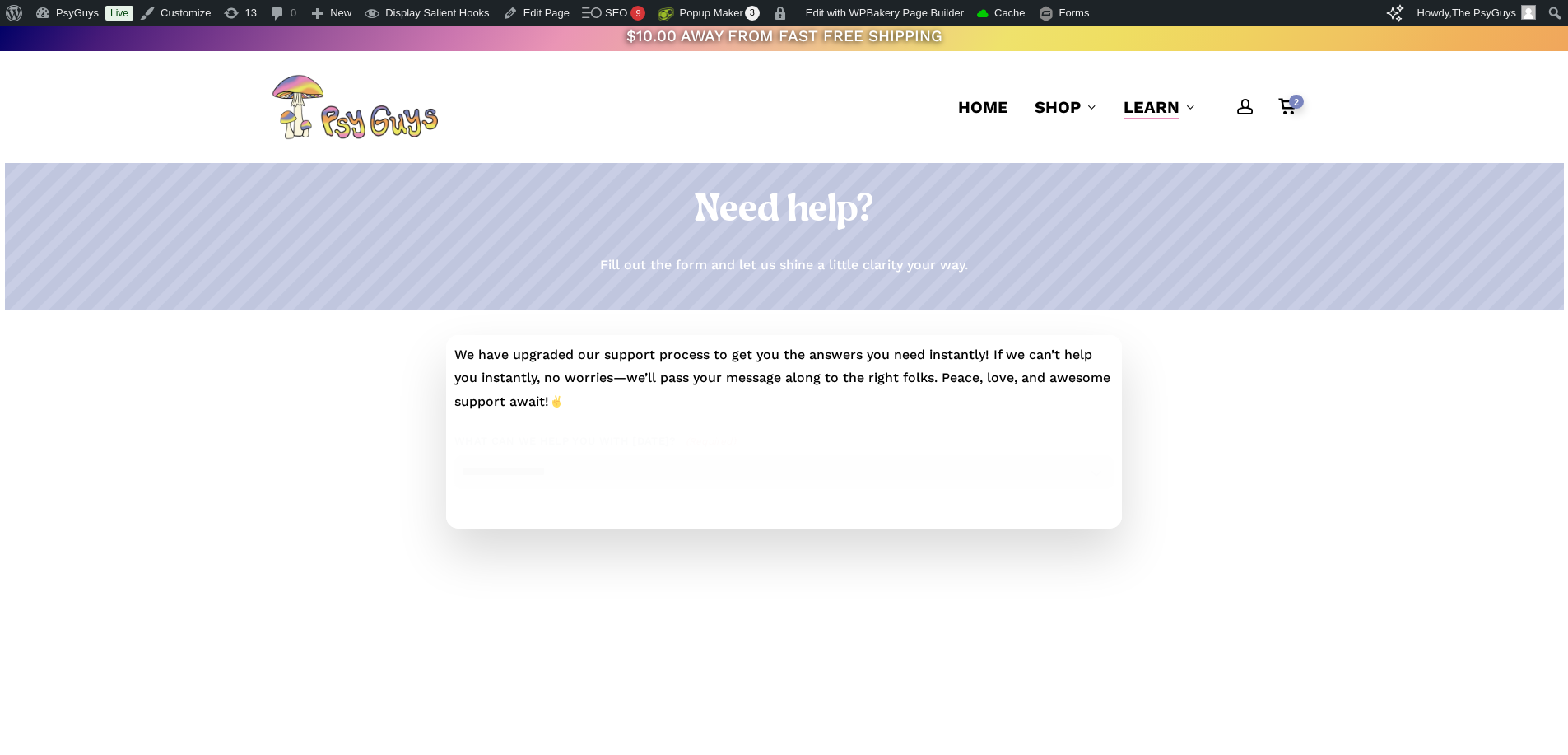
scroll to position [0, 0]
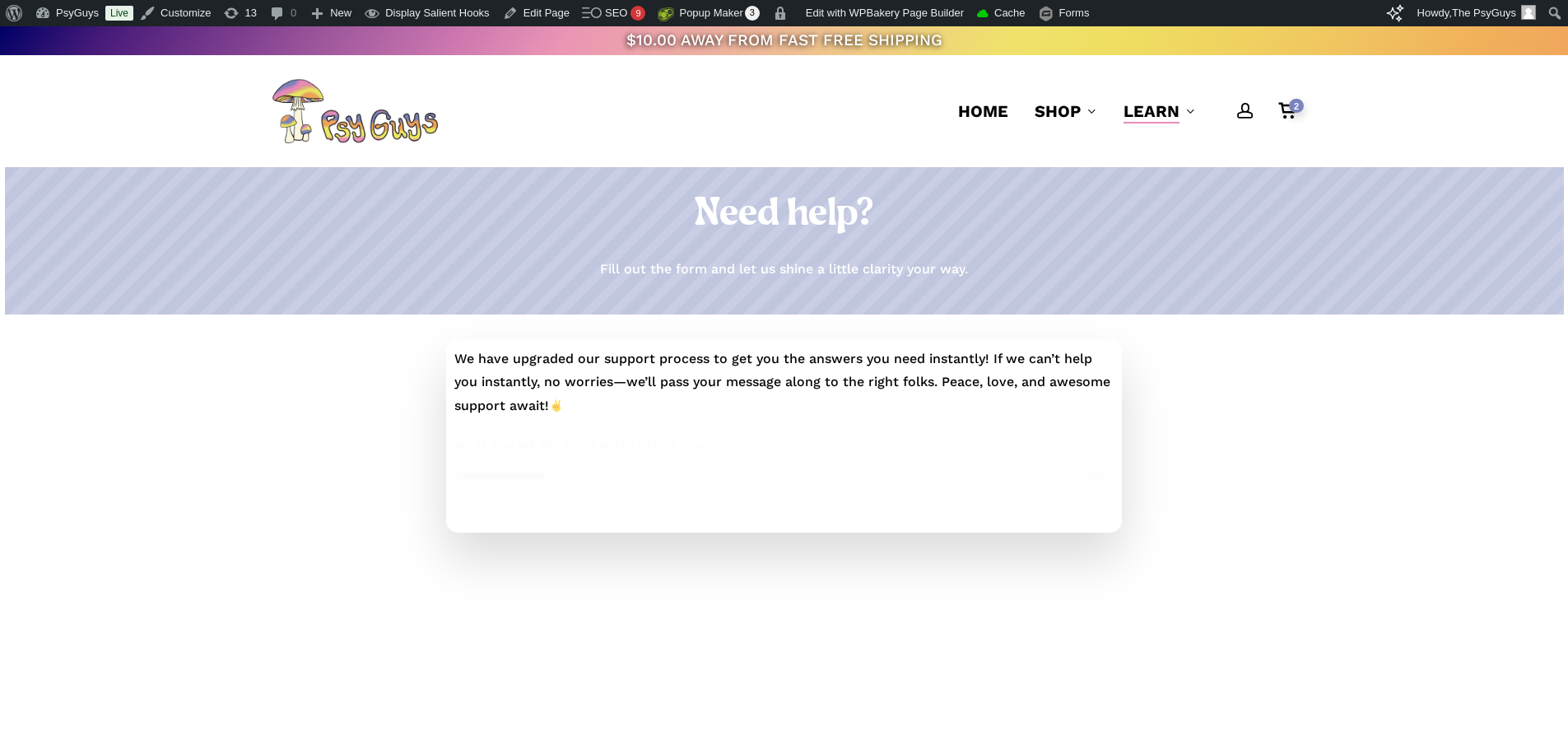
click at [377, 363] on div at bounding box center [348, 436] width 174 height 193
click at [375, 362] on div at bounding box center [348, 436] width 174 height 193
